Goal: Answer question/provide support: Share knowledge or assist other users

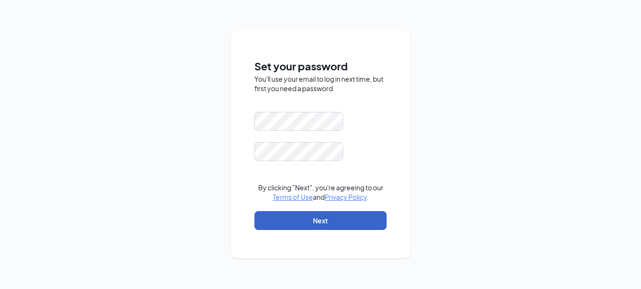
click at [328, 217] on button "Next" at bounding box center [320, 220] width 132 height 19
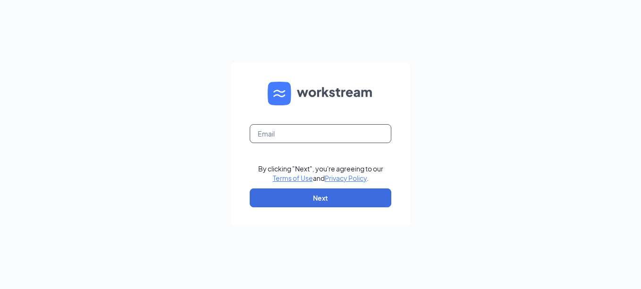
click at [303, 126] on input "text" at bounding box center [321, 133] width 142 height 19
type input "[EMAIL_ADDRESS][DEMOGRAPHIC_DATA][DOMAIN_NAME]"
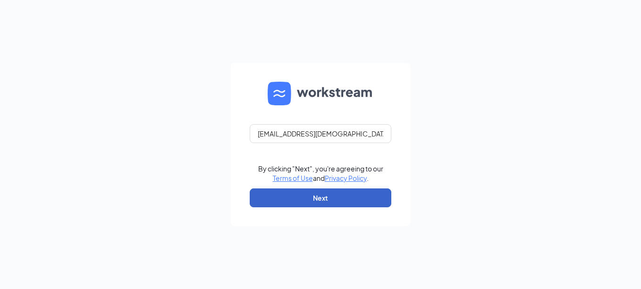
click at [291, 195] on button "Next" at bounding box center [321, 197] width 142 height 19
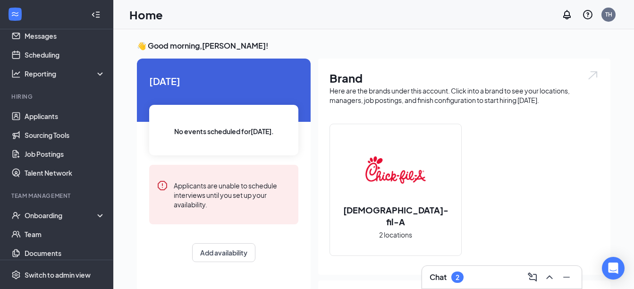
scroll to position [32, 0]
click at [449, 278] on div "Chat 2" at bounding box center [446, 276] width 34 height 11
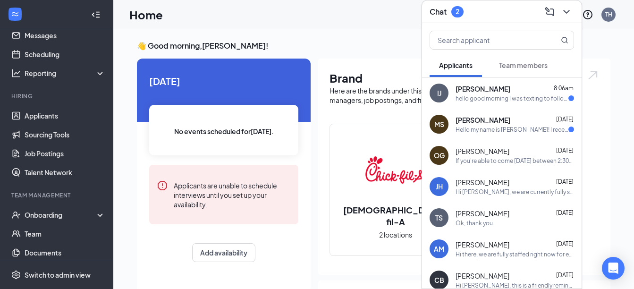
click at [512, 130] on div "Hello my name is Madison Simon! I recently applied for the Front of House posit…" at bounding box center [511, 130] width 113 height 8
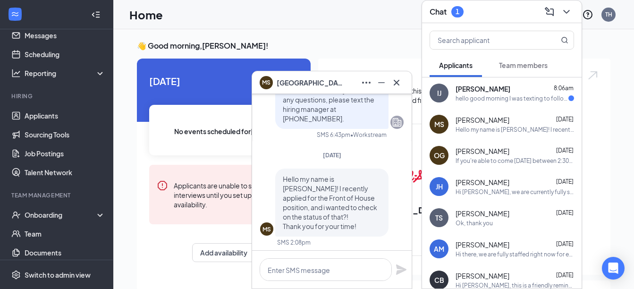
scroll to position [0, 0]
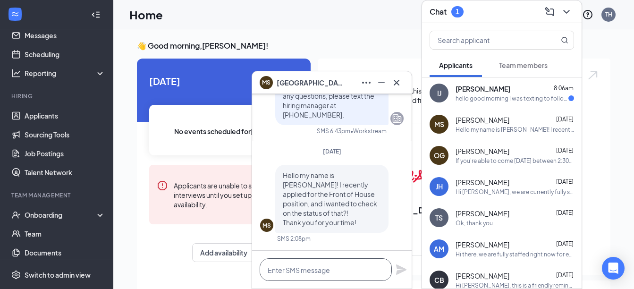
click at [335, 270] on textarea at bounding box center [326, 269] width 132 height 23
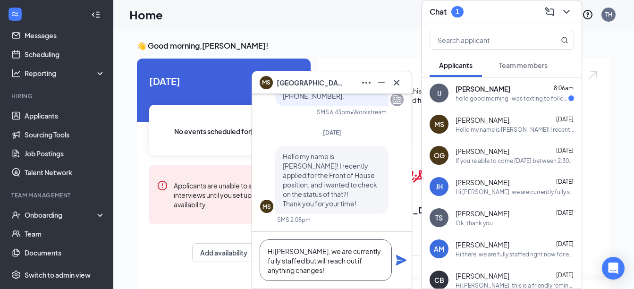
drag, startPoint x: 307, startPoint y: 274, endPoint x: 307, endPoint y: 248, distance: 25.5
click at [307, 248] on textarea "Hi Madison, we are currently fully staffed but will reach out if anything chang…" at bounding box center [326, 260] width 132 height 42
type textarea "Hi Madison, we are currently fully staffed but will reach out if anything chang…"
click at [401, 260] on icon "Plane" at bounding box center [401, 260] width 10 height 10
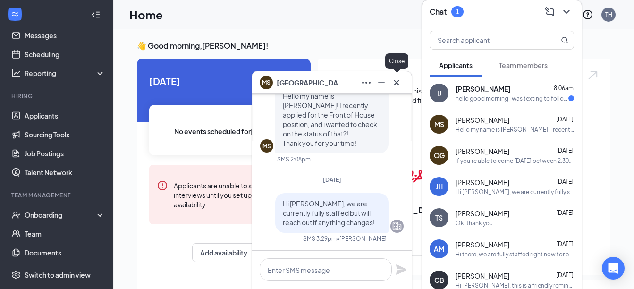
click at [396, 77] on icon "Cross" at bounding box center [396, 82] width 11 height 11
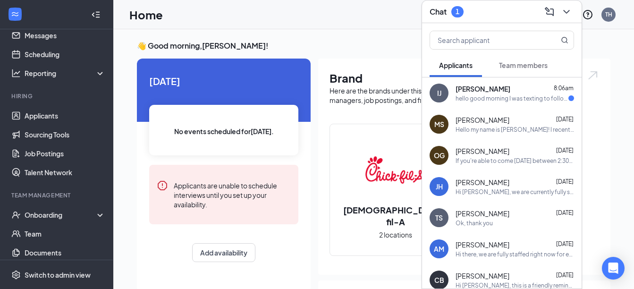
click at [479, 100] on div "hello good morning I was texting to follow up about my application. My name is …" at bounding box center [511, 98] width 113 height 8
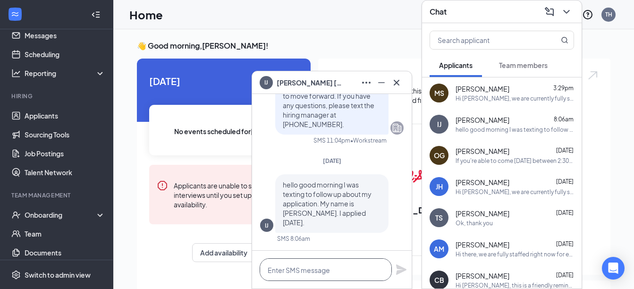
click at [308, 264] on textarea at bounding box center [326, 269] width 132 height 23
paste textarea "we are currently fully staffed but will reach out if anything changes!"
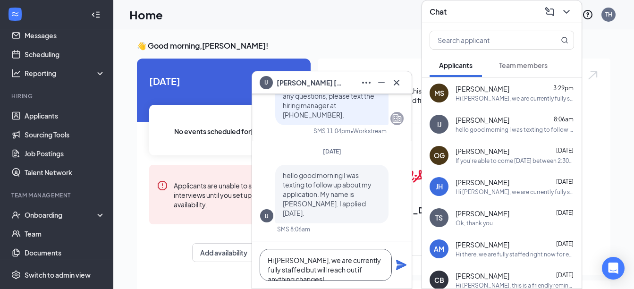
type textarea "Hi Lola, we are currently fully staffed but will reach out if anything changes!"
click at [405, 265] on icon "Plane" at bounding box center [401, 265] width 10 height 10
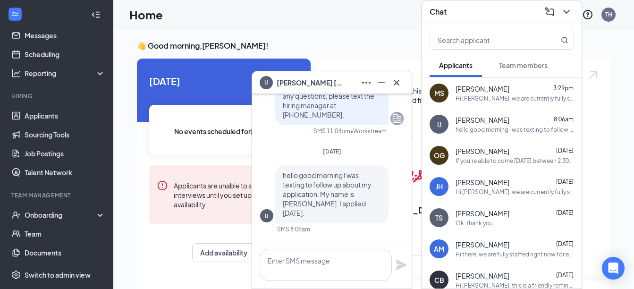
scroll to position [0, 0]
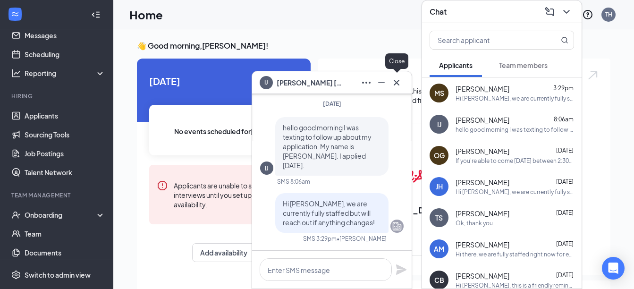
click at [395, 85] on icon "Cross" at bounding box center [396, 82] width 11 height 11
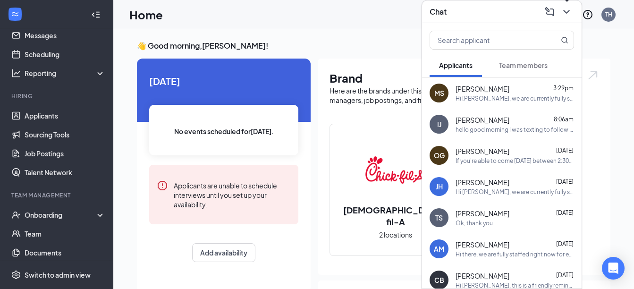
click at [567, 11] on icon "ChevronDown" at bounding box center [566, 12] width 6 height 4
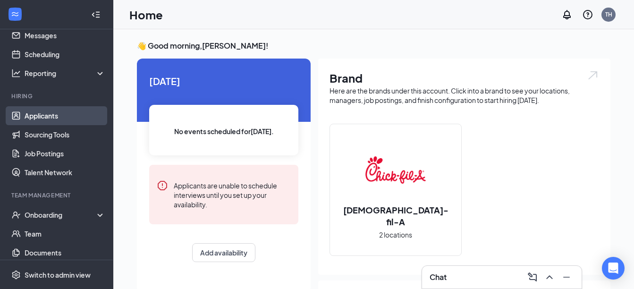
click at [39, 113] on link "Applicants" at bounding box center [65, 115] width 81 height 19
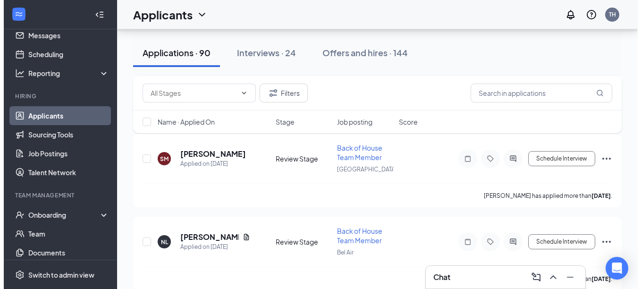
scroll to position [1586, 0]
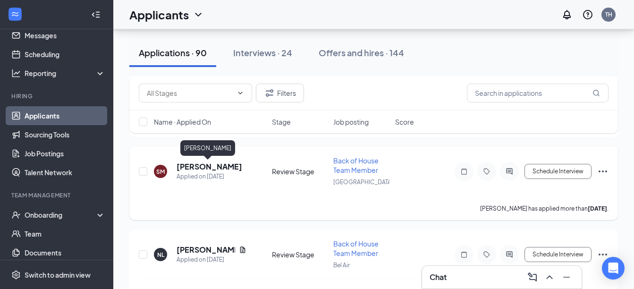
click at [208, 167] on h5 "Sandra Majano" at bounding box center [209, 166] width 66 height 10
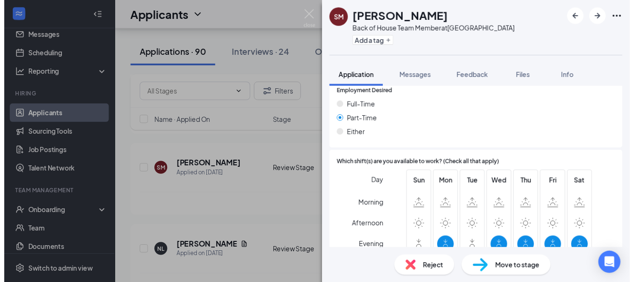
scroll to position [513, 0]
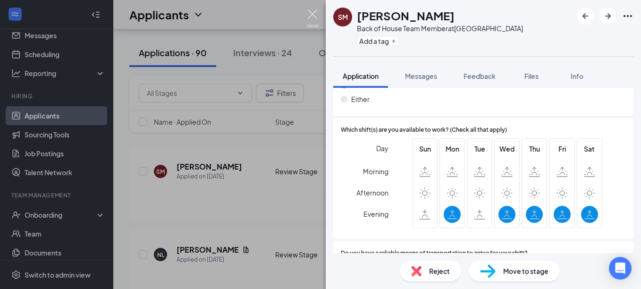
click at [309, 12] on img at bounding box center [313, 18] width 12 height 18
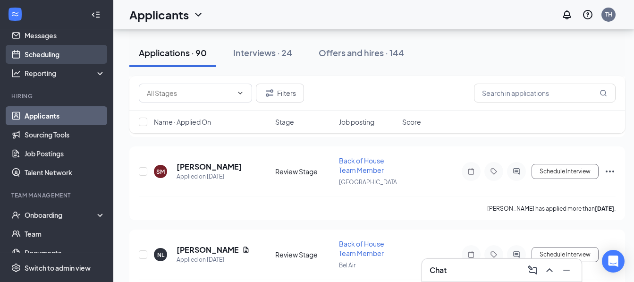
click at [60, 56] on link "Scheduling" at bounding box center [65, 54] width 81 height 19
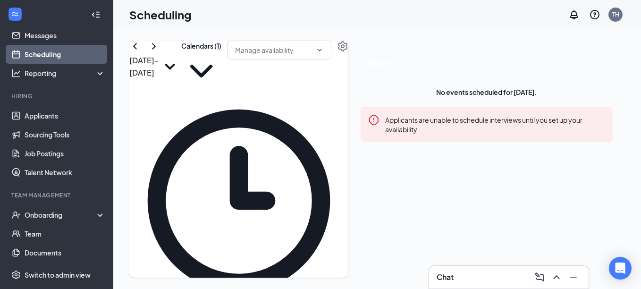
scroll to position [838, 0]
click at [159, 52] on icon "ChevronRight" at bounding box center [153, 46] width 11 height 11
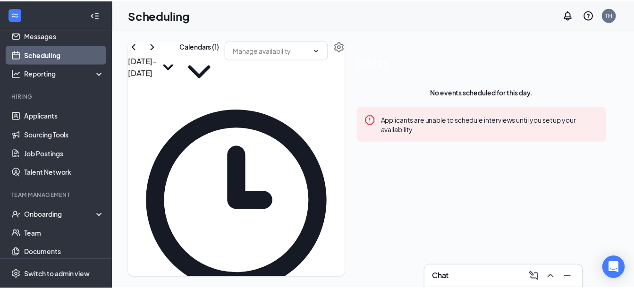
scroll to position [443, 0]
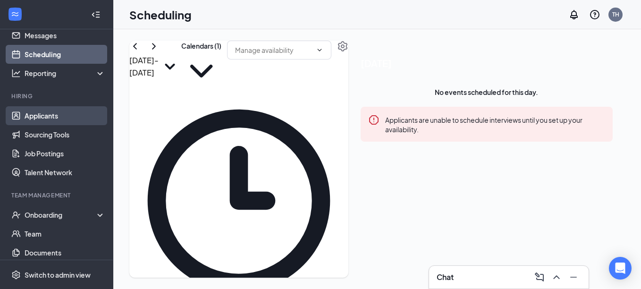
click at [50, 112] on link "Applicants" at bounding box center [65, 115] width 81 height 19
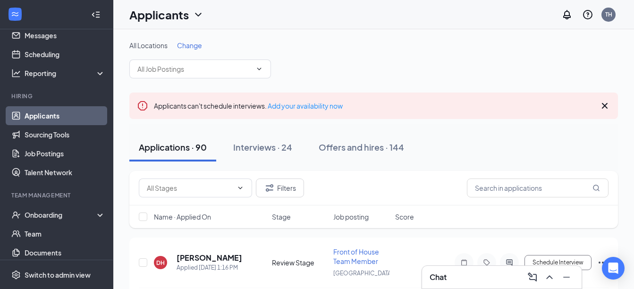
scroll to position [57, 0]
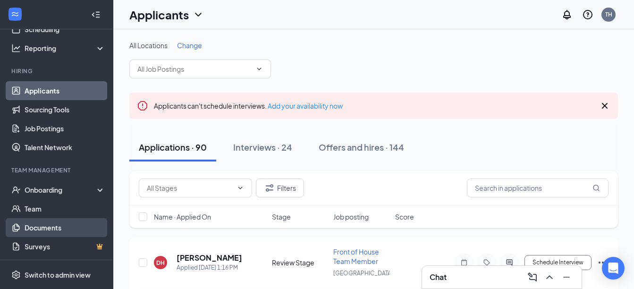
click at [55, 227] on link "Documents" at bounding box center [65, 227] width 81 height 19
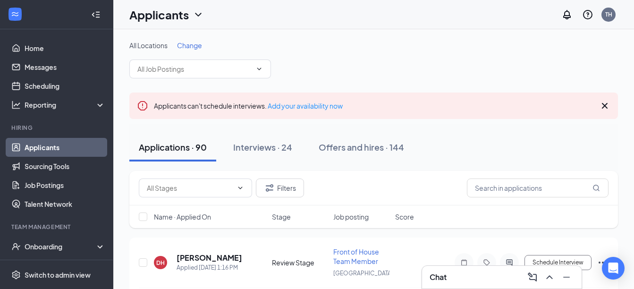
scroll to position [57, 0]
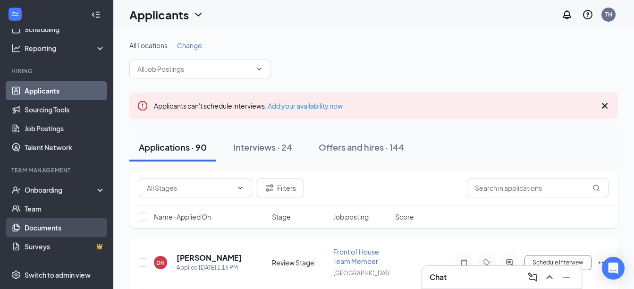
click at [61, 223] on link "Documents" at bounding box center [65, 227] width 81 height 19
